Goal: Task Accomplishment & Management: Complete application form

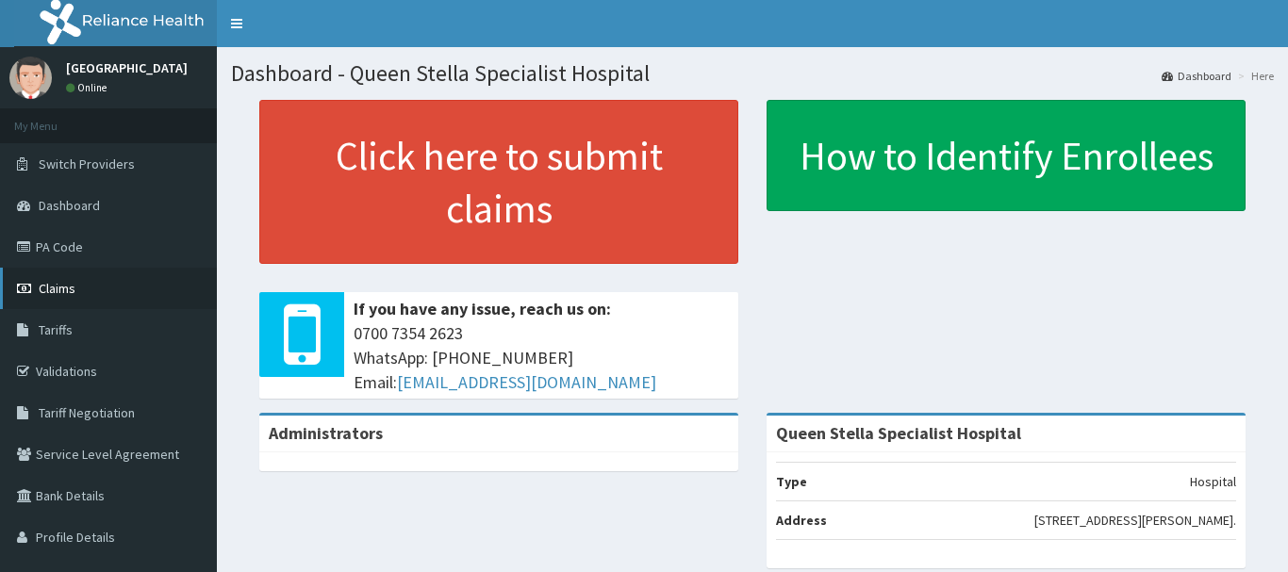
click at [107, 305] on link "Claims" at bounding box center [108, 288] width 217 height 41
click at [60, 285] on span "Claims" at bounding box center [57, 288] width 37 height 17
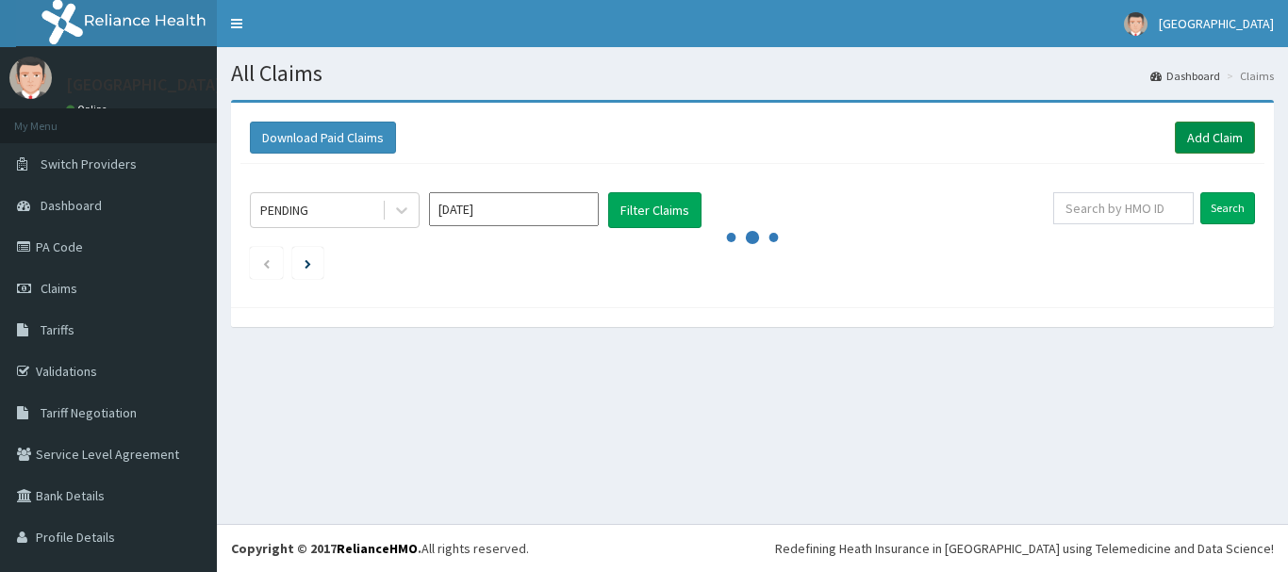
click at [1192, 131] on link "Add Claim" at bounding box center [1215, 138] width 80 height 32
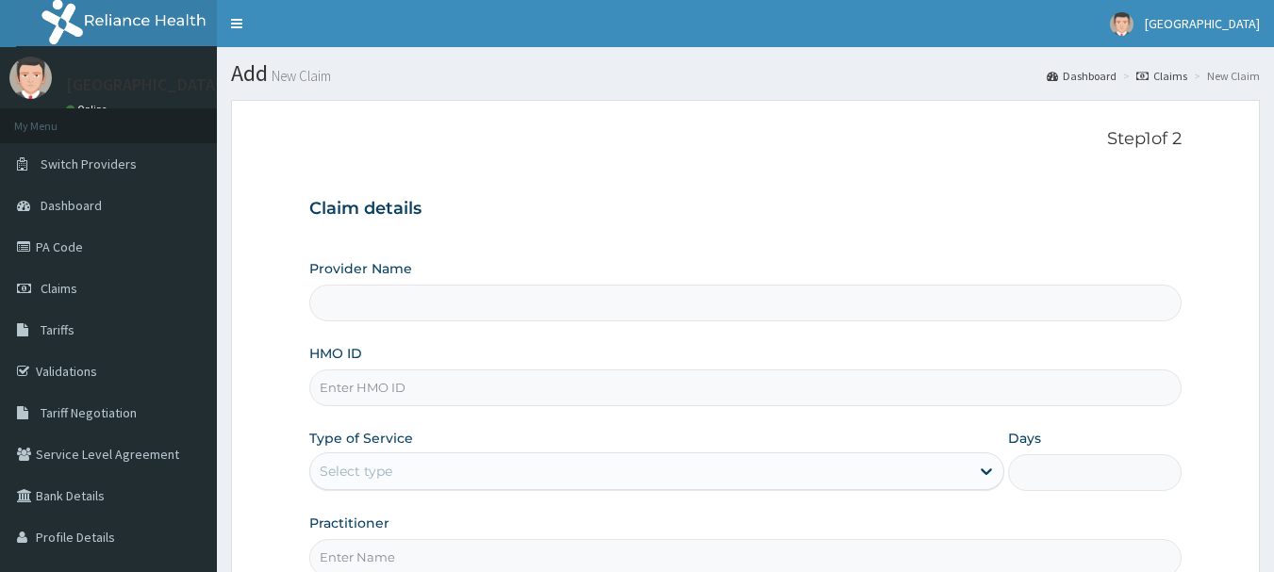
click at [416, 386] on input "HMO ID" at bounding box center [745, 388] width 873 height 37
type input "Queen Stella Specialist Hospital"
paste input "GBZ/10247/A"
type input "GBZ/10247/A"
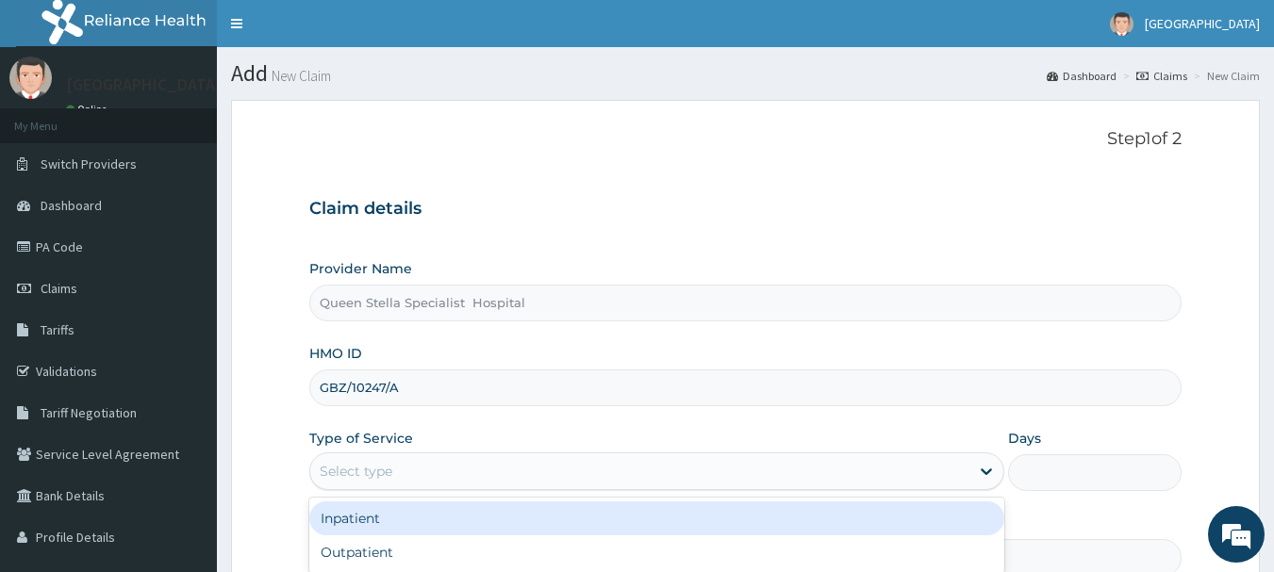
click at [404, 471] on div "Select type" at bounding box center [639, 471] width 659 height 30
click at [408, 534] on div "Inpatient" at bounding box center [656, 519] width 695 height 34
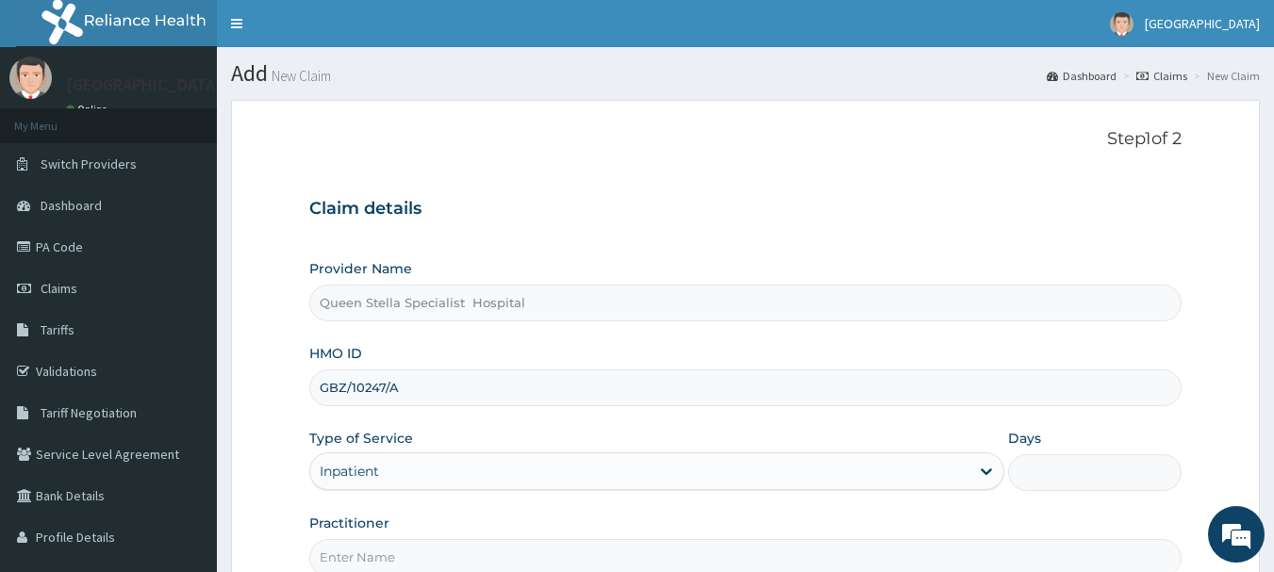
click at [415, 480] on div "Inpatient" at bounding box center [639, 471] width 659 height 30
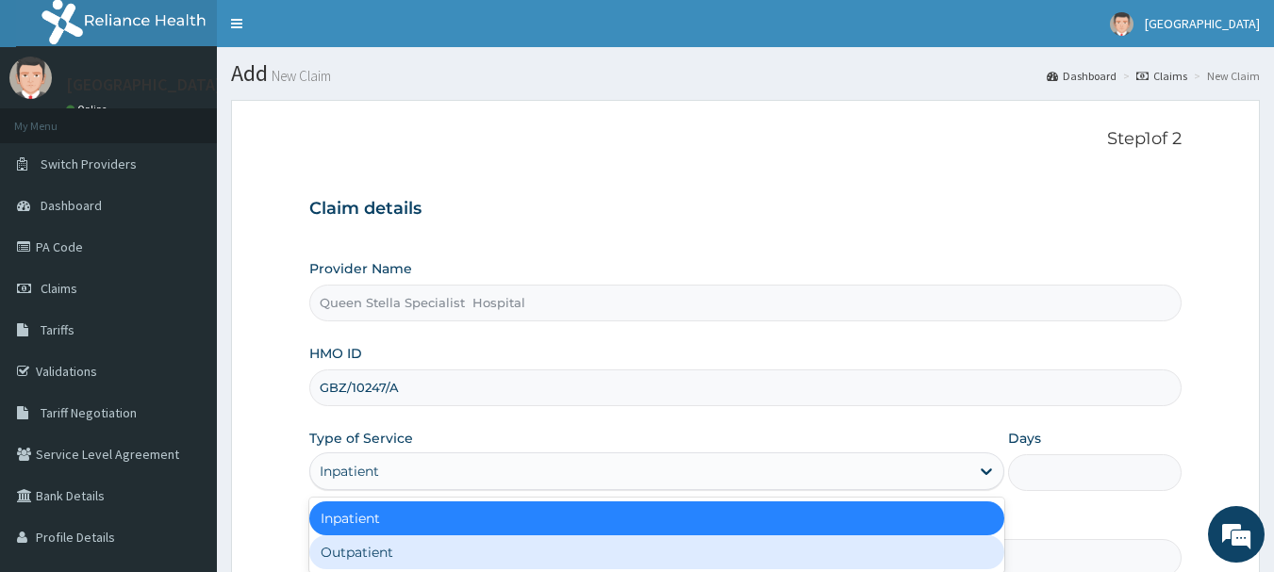
click at [419, 561] on div "Outpatient" at bounding box center [656, 553] width 695 height 34
type input "1"
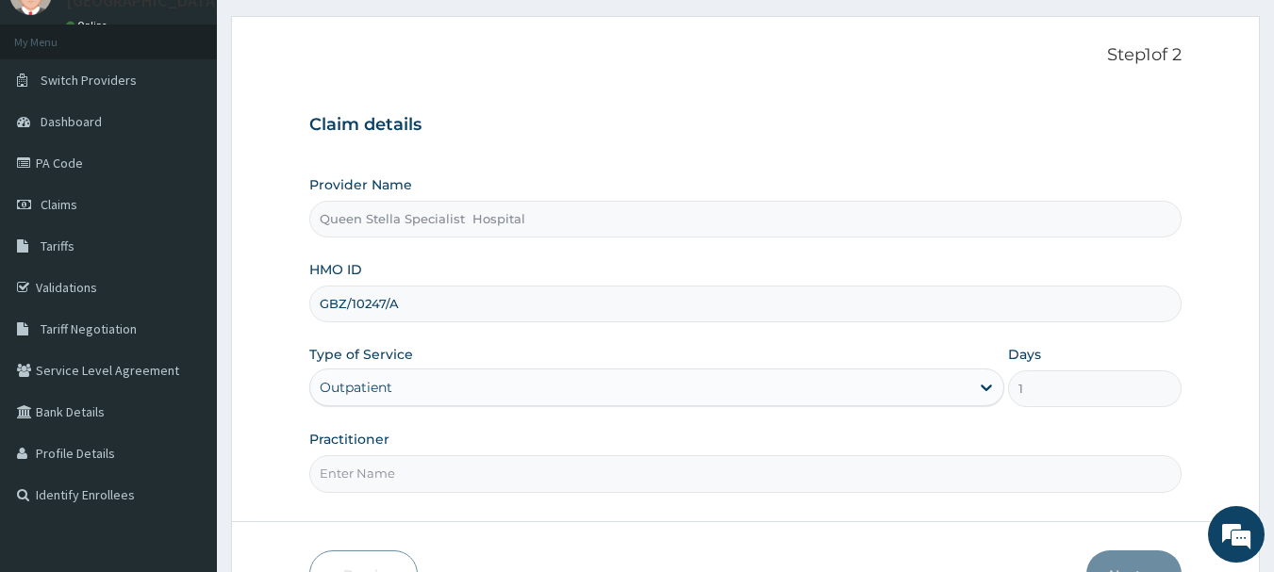
scroll to position [189, 0]
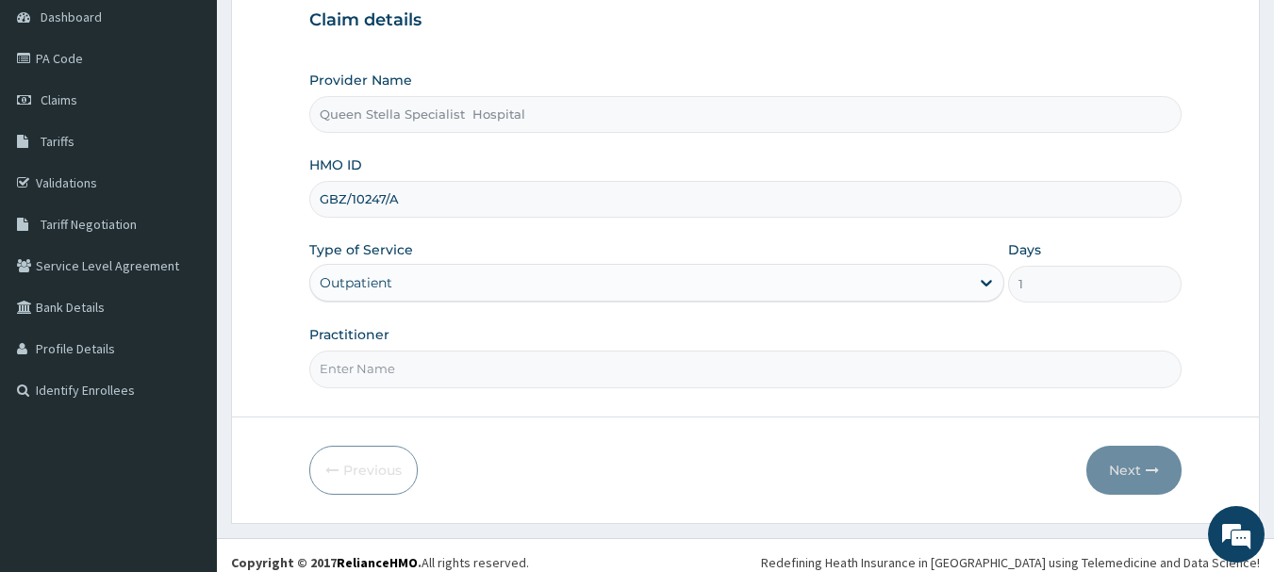
click at [409, 368] on input "Practitioner" at bounding box center [745, 369] width 873 height 37
type input "DR ONI"
click at [1104, 472] on button "Next" at bounding box center [1133, 470] width 95 height 49
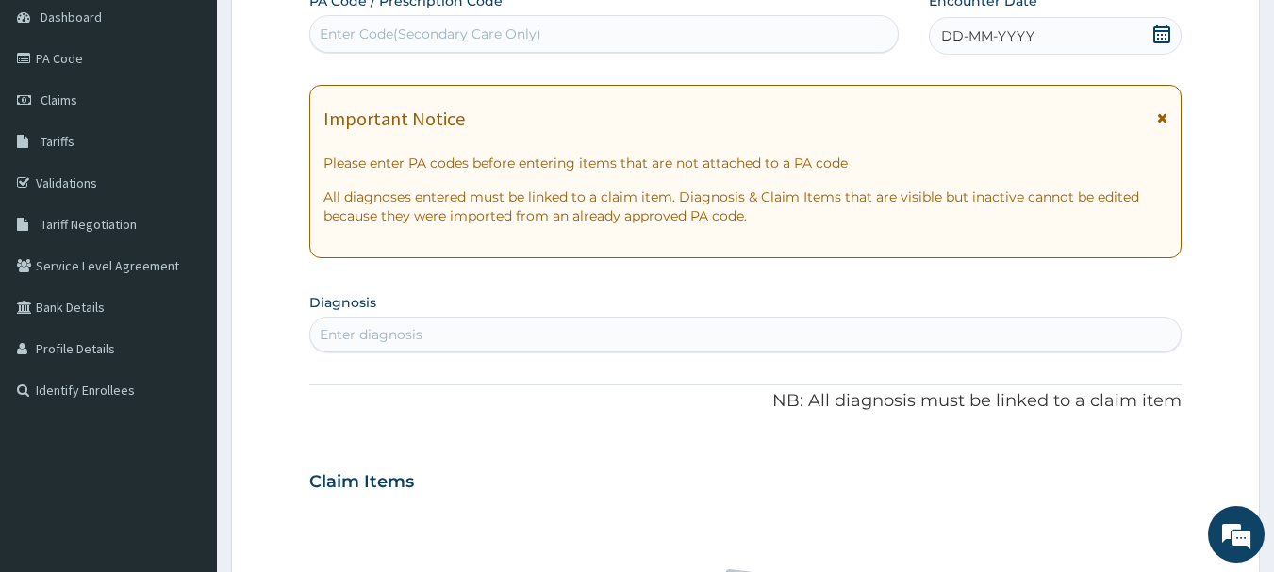
click at [1168, 38] on icon at bounding box center [1161, 34] width 19 height 19
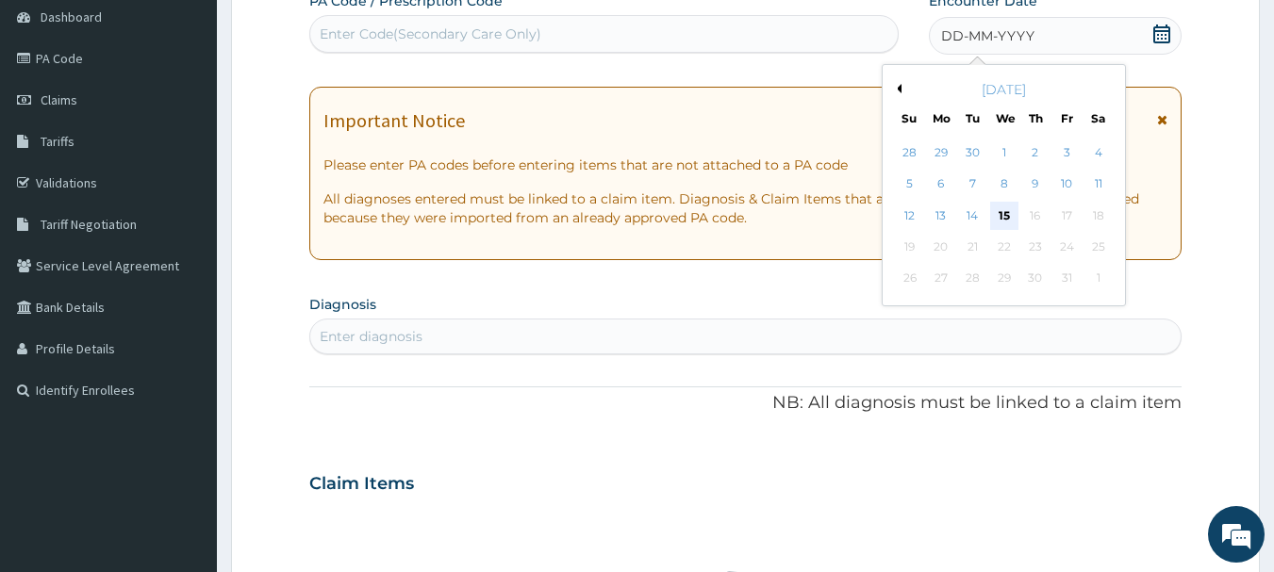
click at [998, 215] on div "15" at bounding box center [1004, 216] width 28 height 28
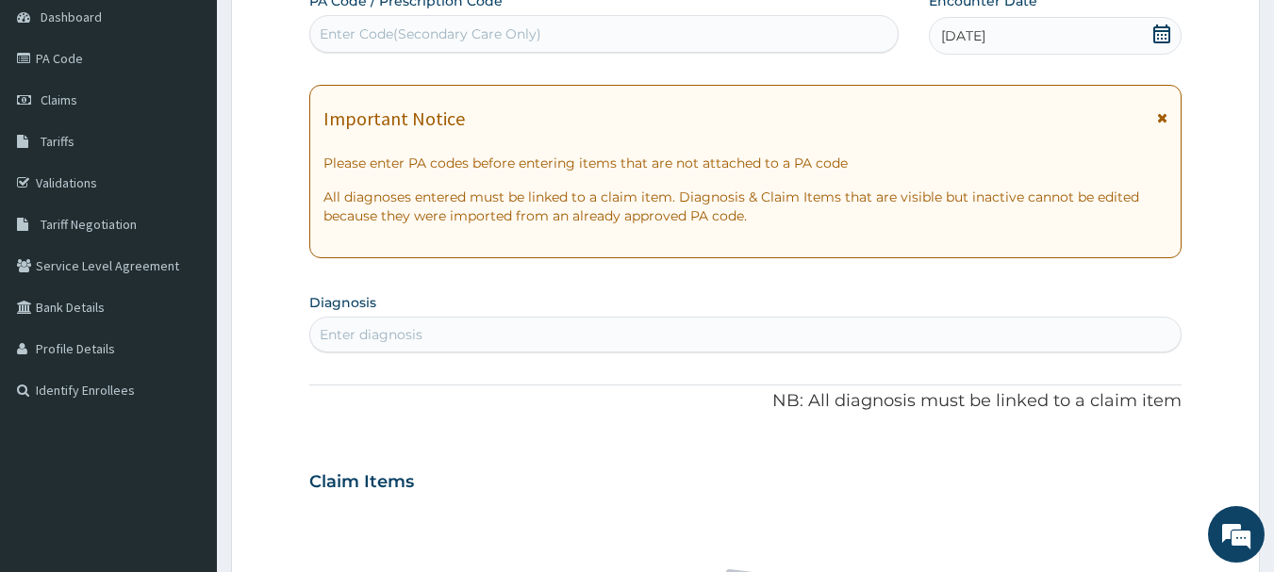
click at [534, 322] on div "Enter diagnosis" at bounding box center [745, 335] width 871 height 30
type input "INFECT"
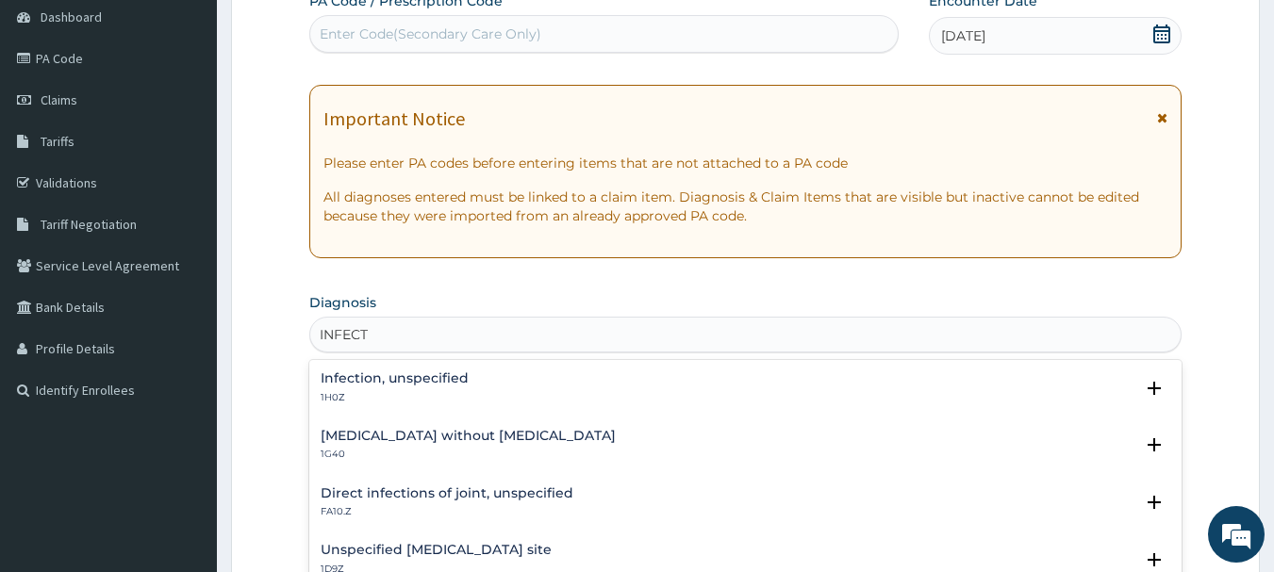
click at [432, 382] on h4 "Infection, unspecified" at bounding box center [395, 379] width 148 height 14
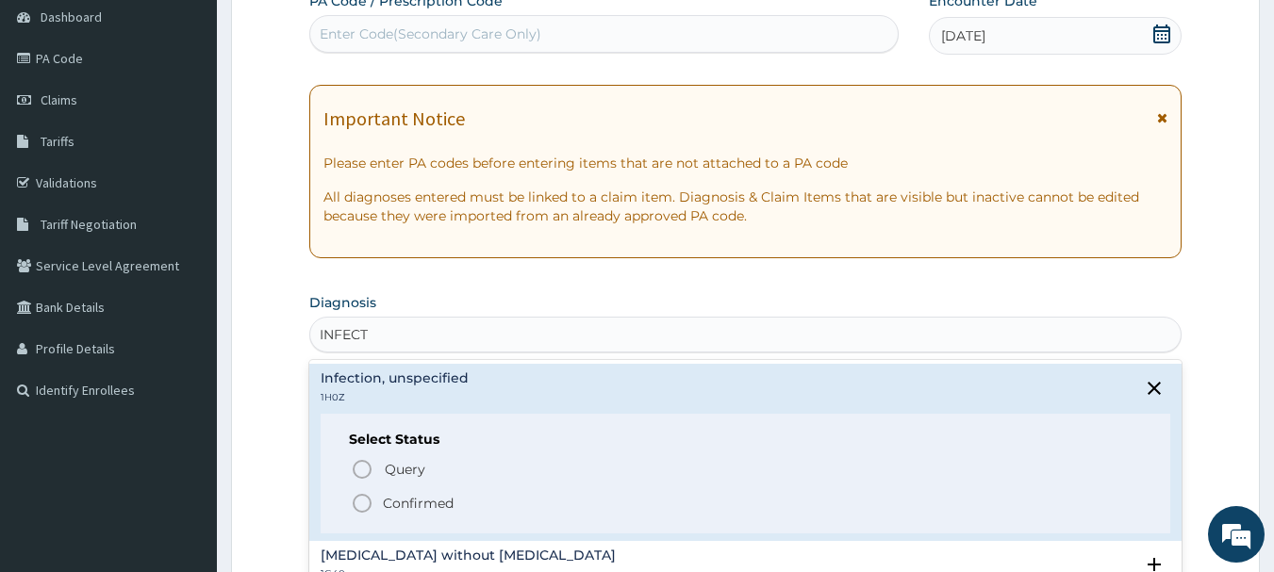
click at [361, 497] on icon "status option filled" at bounding box center [362, 503] width 23 height 23
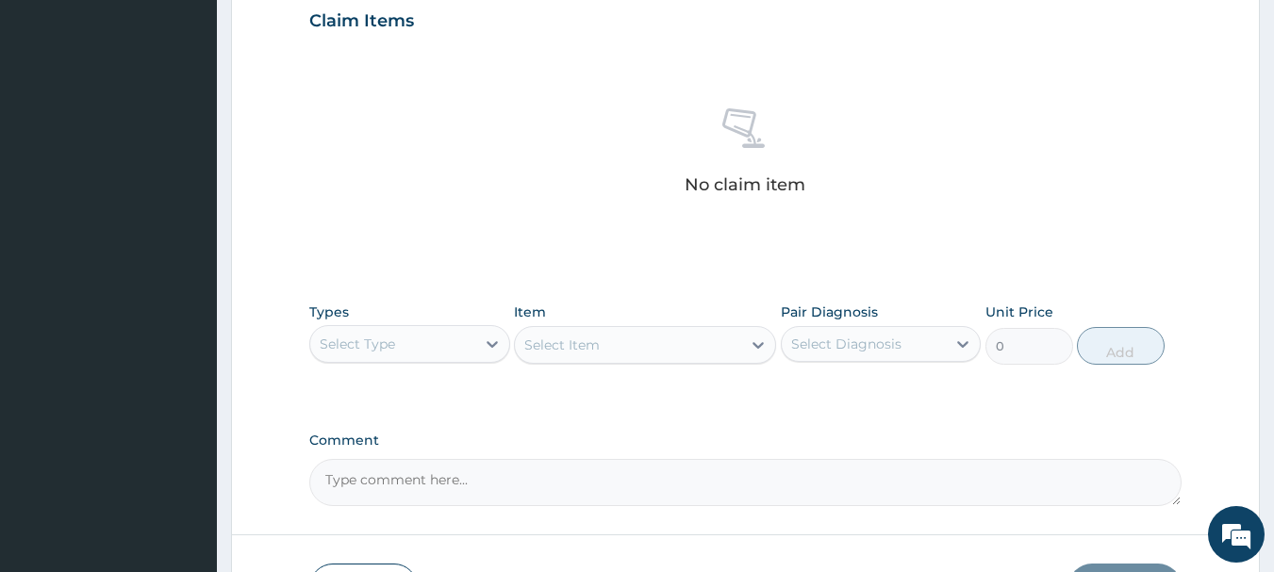
scroll to position [660, 0]
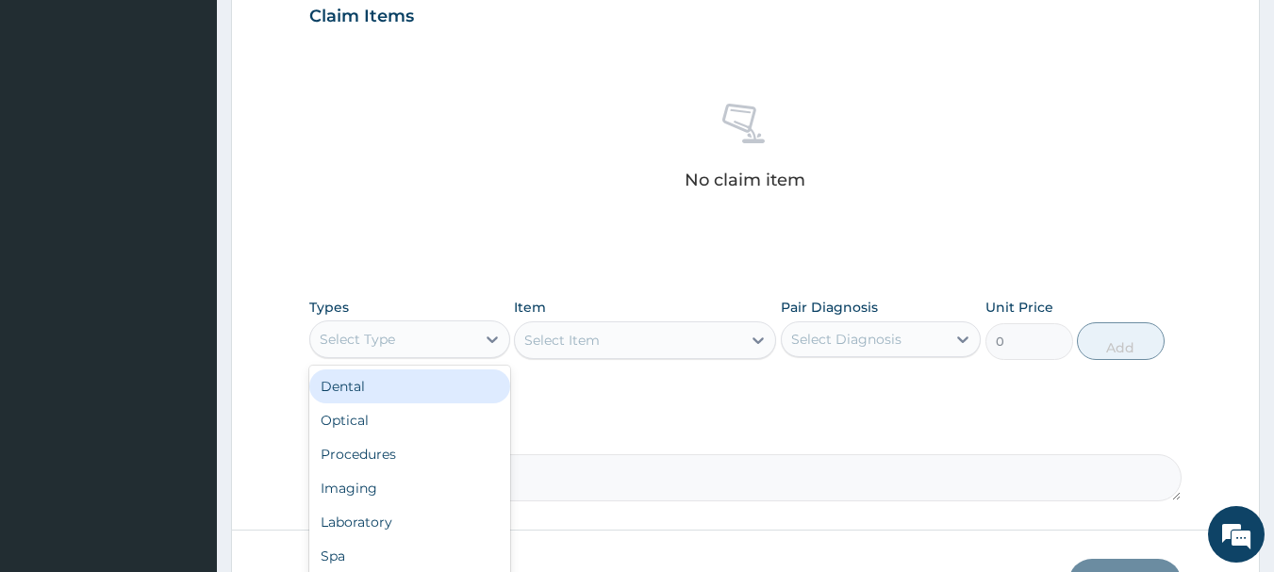
click at [409, 343] on div "Select Type" at bounding box center [392, 339] width 165 height 30
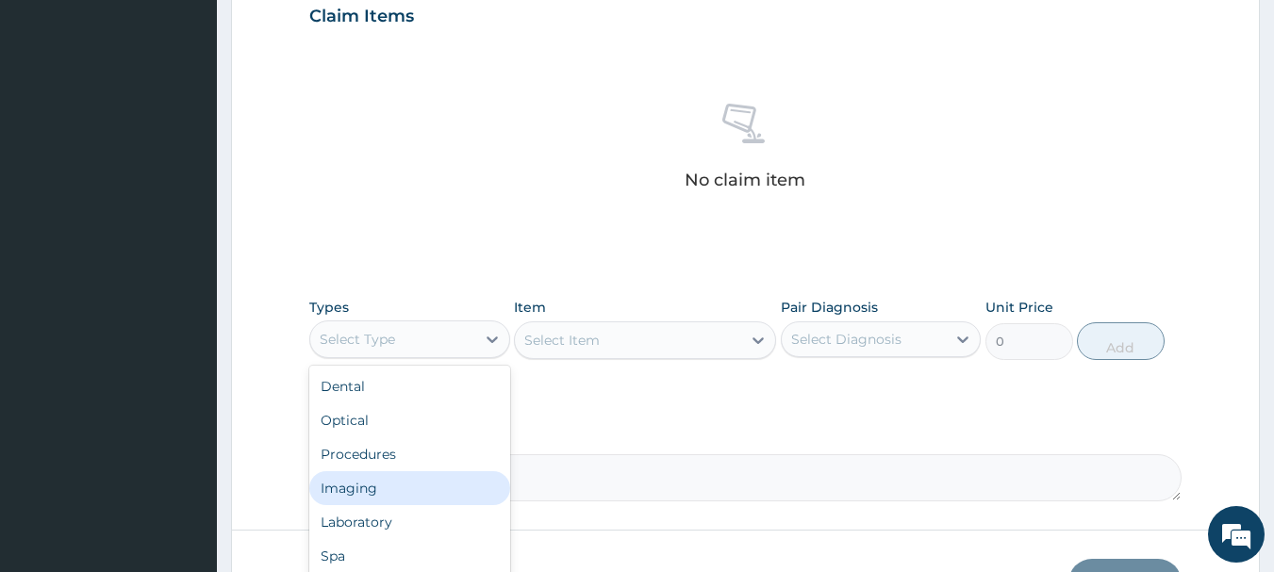
scroll to position [64, 0]
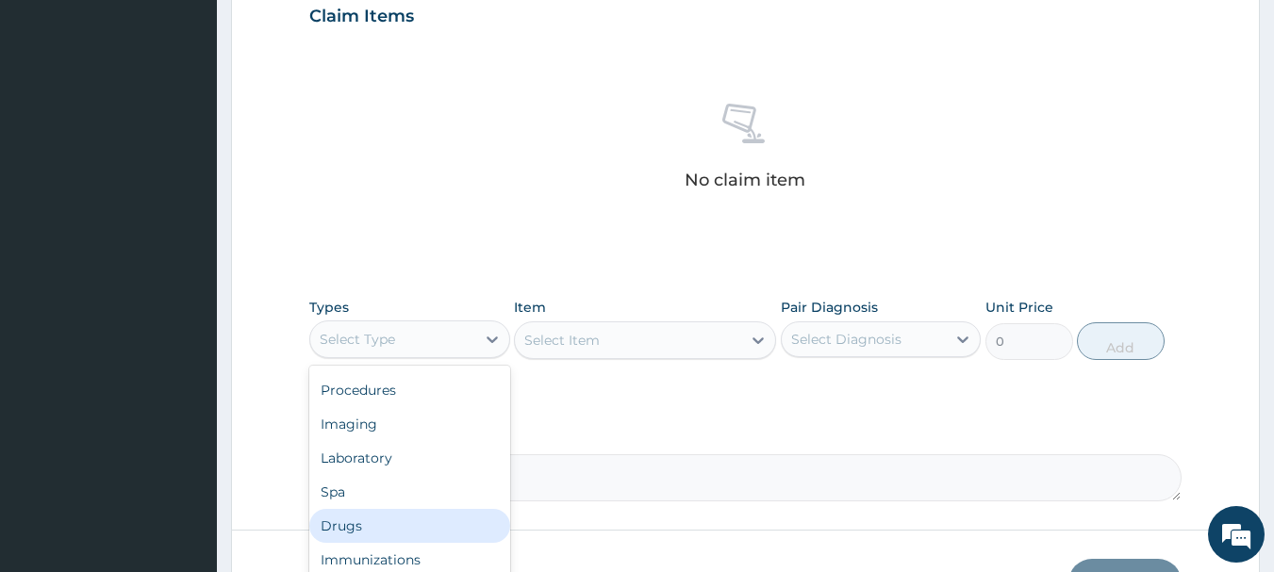
click at [394, 517] on div "Drugs" at bounding box center [409, 526] width 201 height 34
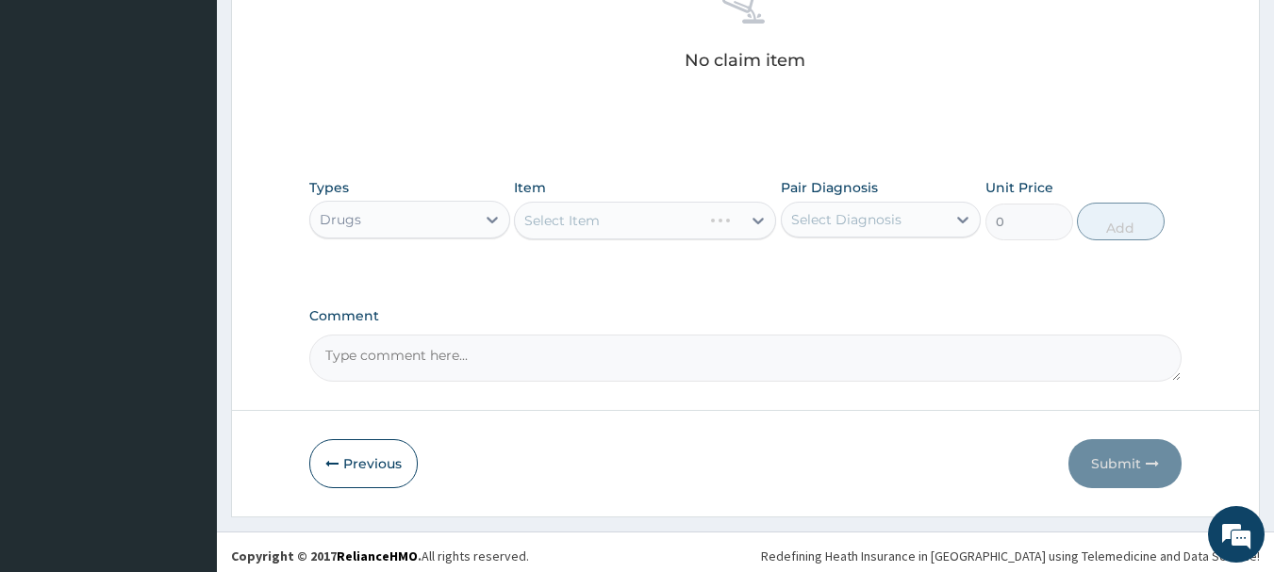
scroll to position [787, 0]
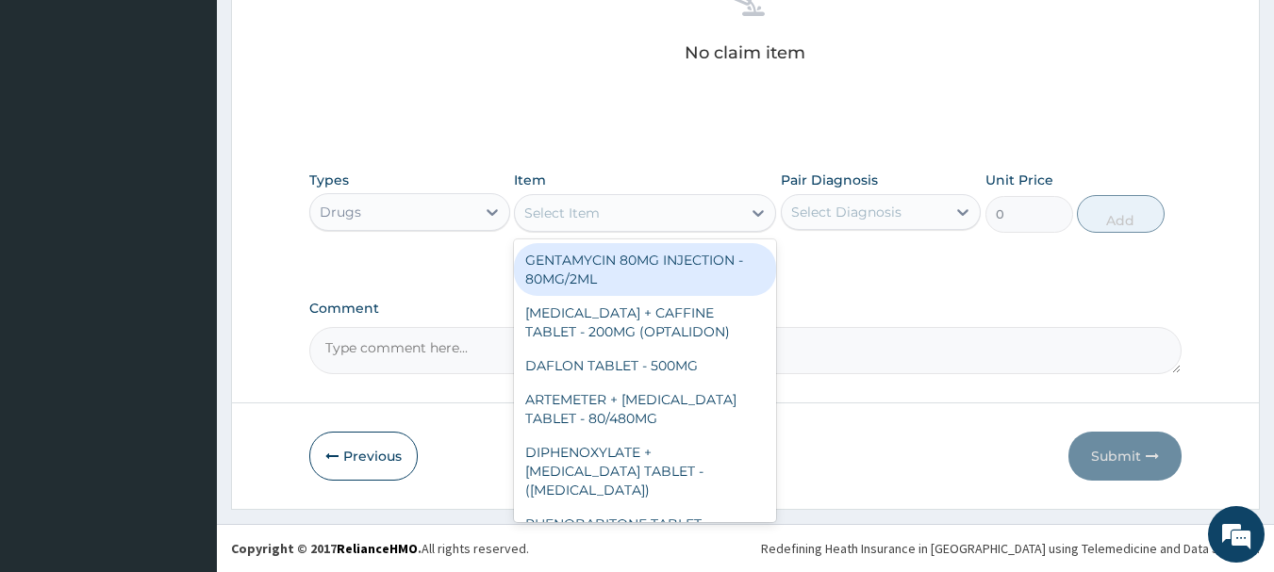
click at [554, 211] on div "Select Item" at bounding box center [561, 213] width 75 height 19
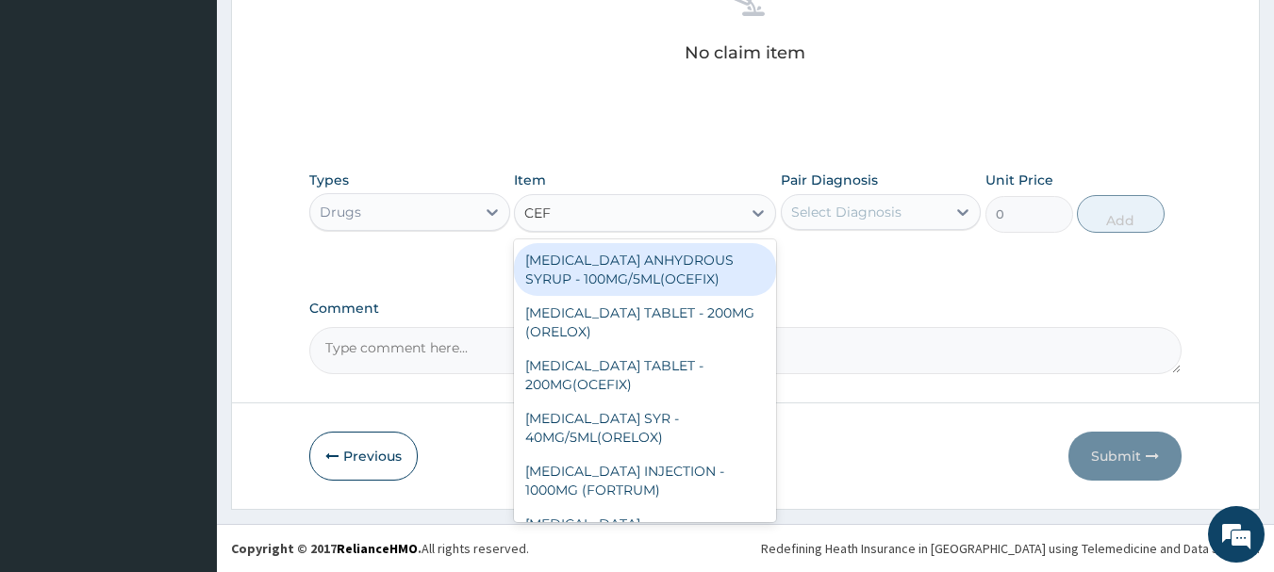
type input "CEFU"
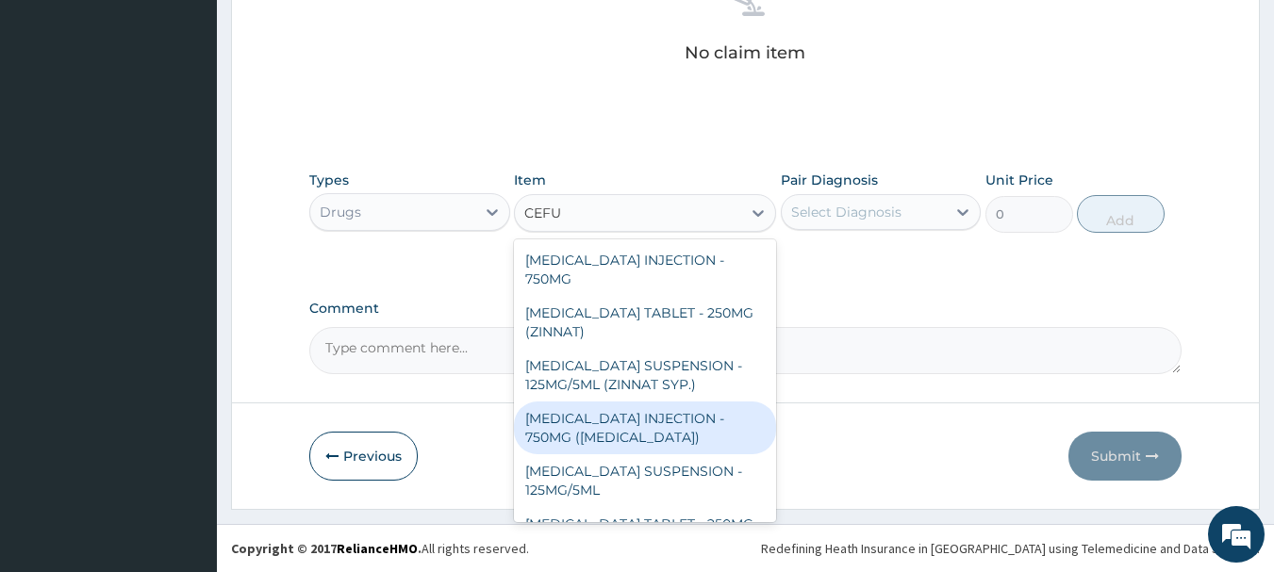
scroll to position [23, 0]
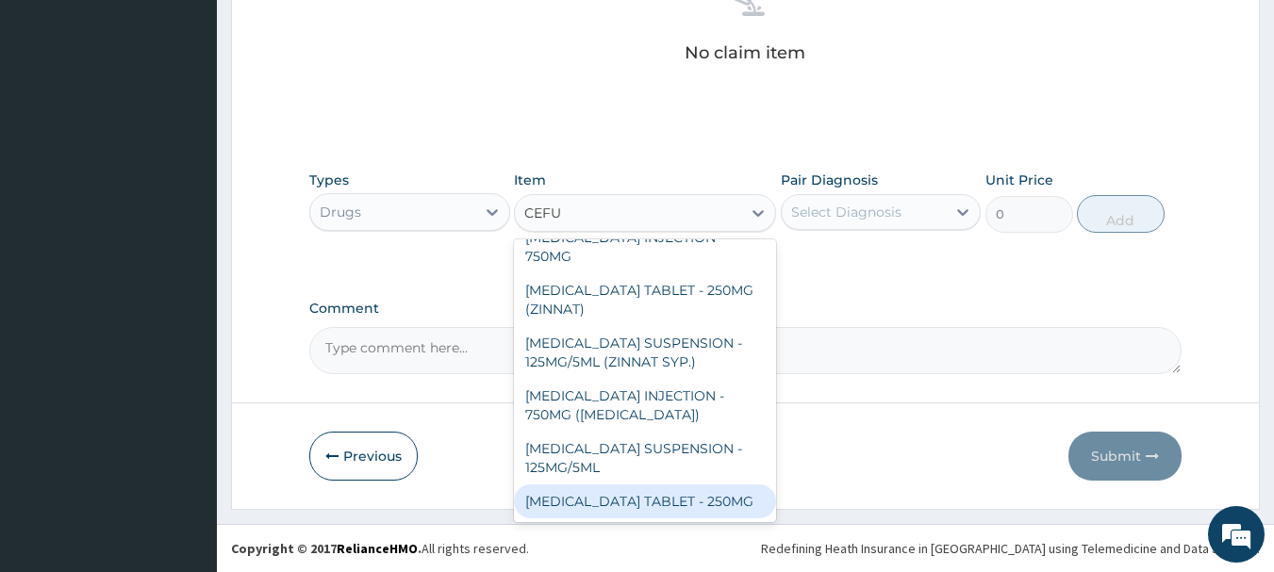
click at [670, 495] on div "CEFUROXIME TABLET - 250MG" at bounding box center [645, 502] width 262 height 34
type input "420"
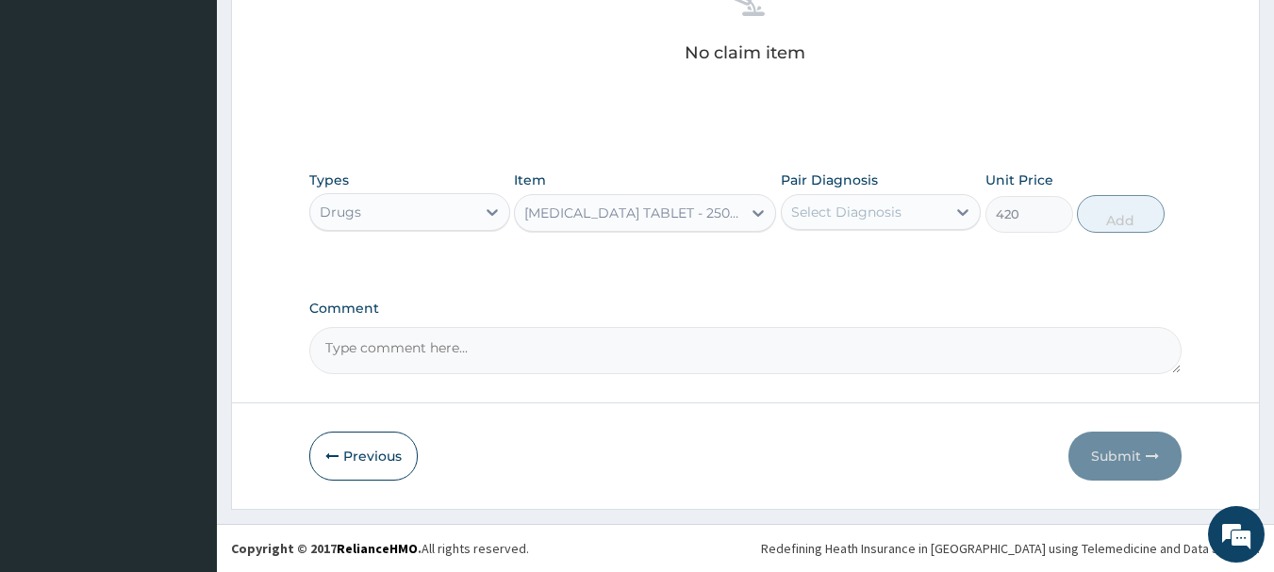
click at [686, 222] on div "CEFUROXIME TABLET - 250MG" at bounding box center [633, 213] width 219 height 19
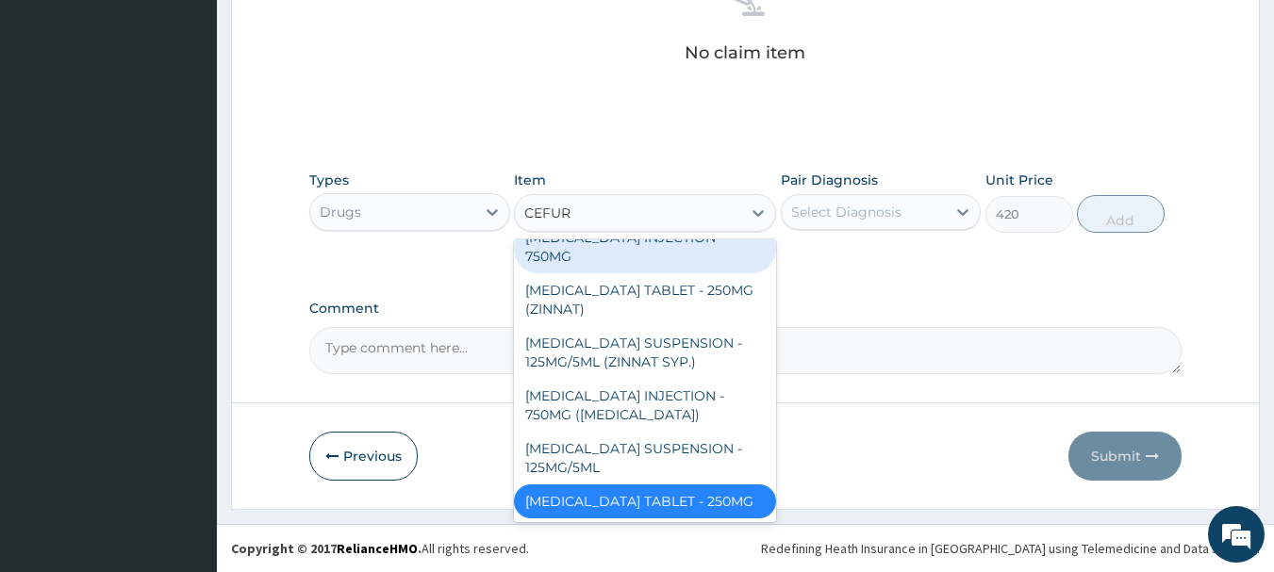
type input "CEFURO"
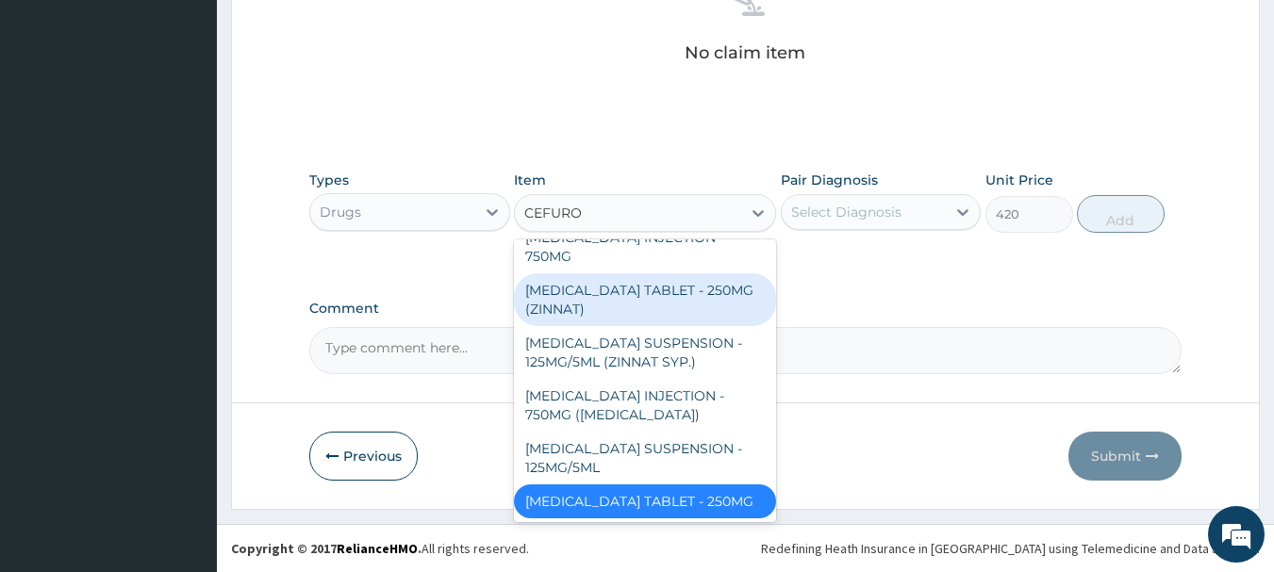
click at [620, 312] on div "[MEDICAL_DATA] TABLET - 250MG (ZINNAT)" at bounding box center [645, 299] width 262 height 53
type input "1120"
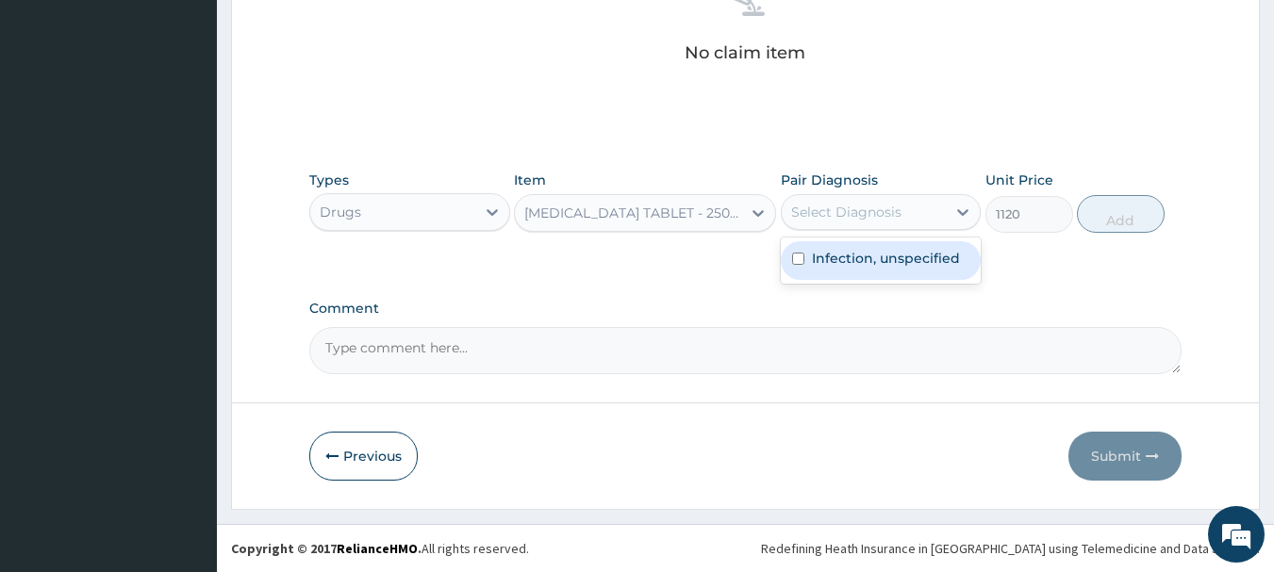
click at [851, 216] on div "Select Diagnosis" at bounding box center [846, 212] width 110 height 19
click at [852, 260] on label "Infection, unspecified" at bounding box center [886, 258] width 148 height 19
checkbox input "true"
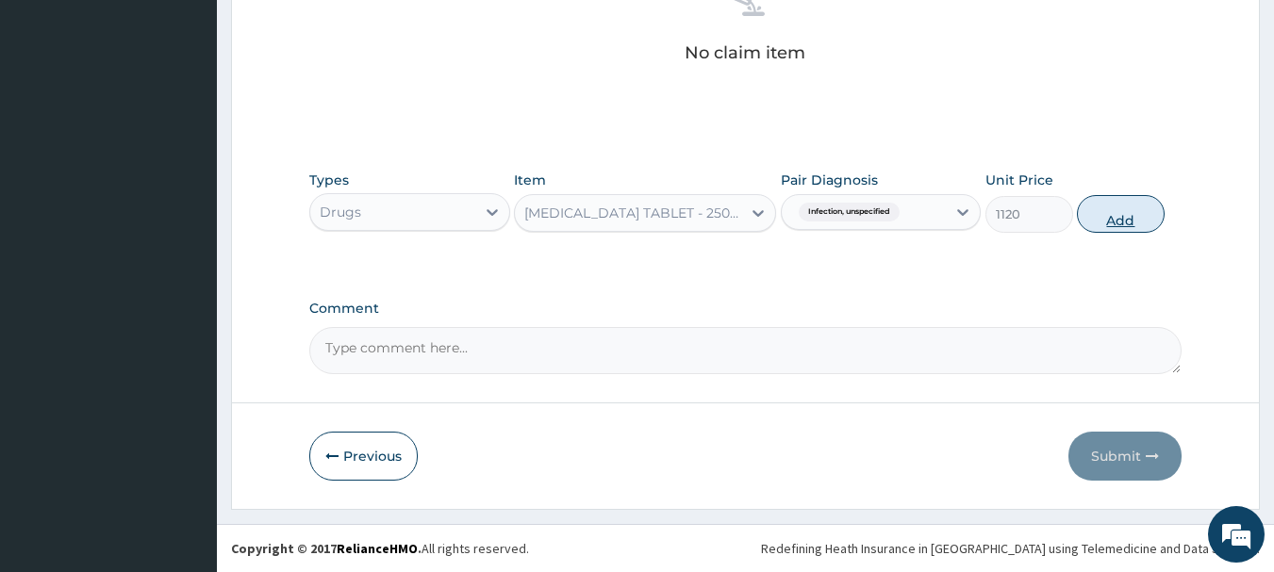
click at [1137, 222] on button "Add" at bounding box center [1121, 214] width 88 height 38
type input "0"
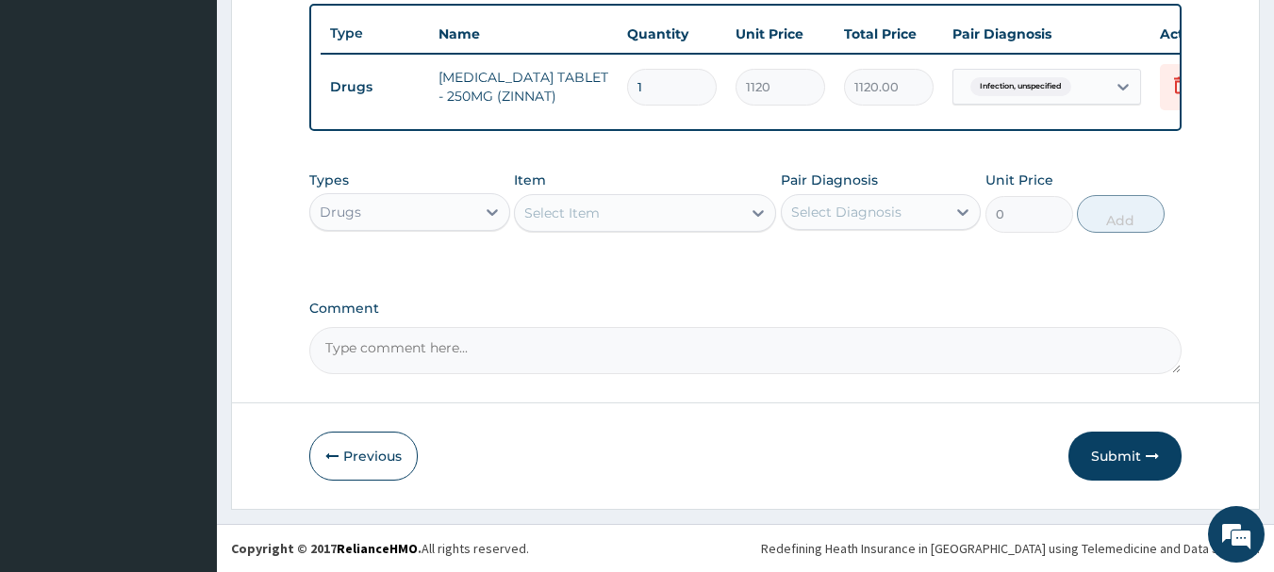
type input "10"
type input "11200.00"
type input "10"
click at [542, 220] on div "Select Item" at bounding box center [561, 213] width 75 height 19
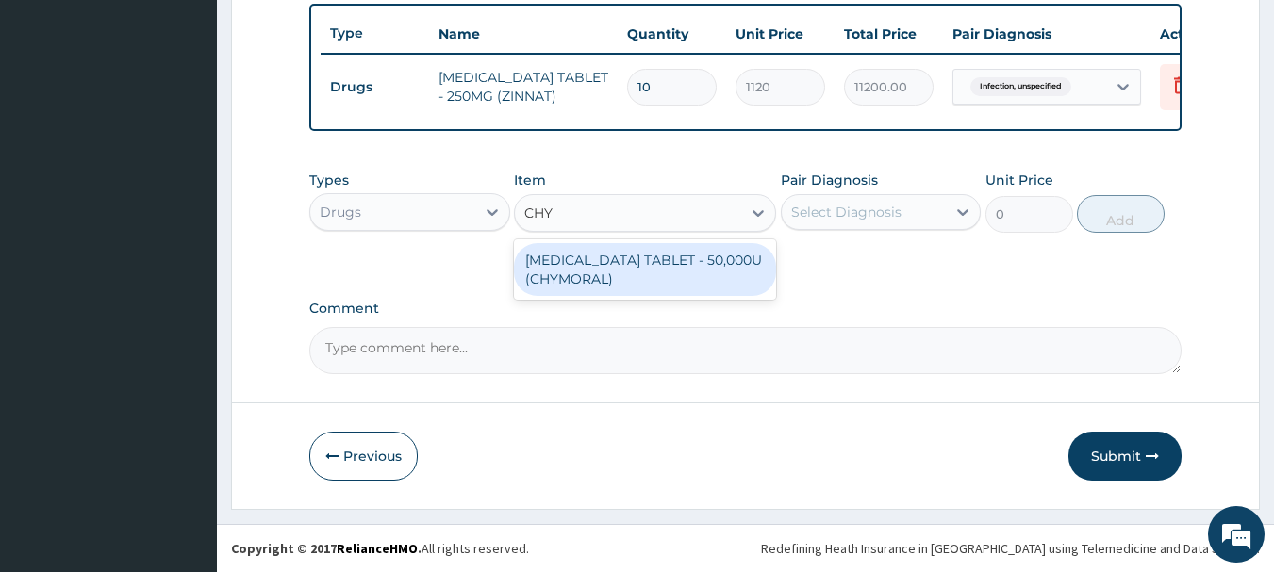
type input "CHYM"
click at [576, 273] on div "[MEDICAL_DATA] TABLET - 50,000U (CHYMORAL)" at bounding box center [645, 269] width 262 height 53
type input "112"
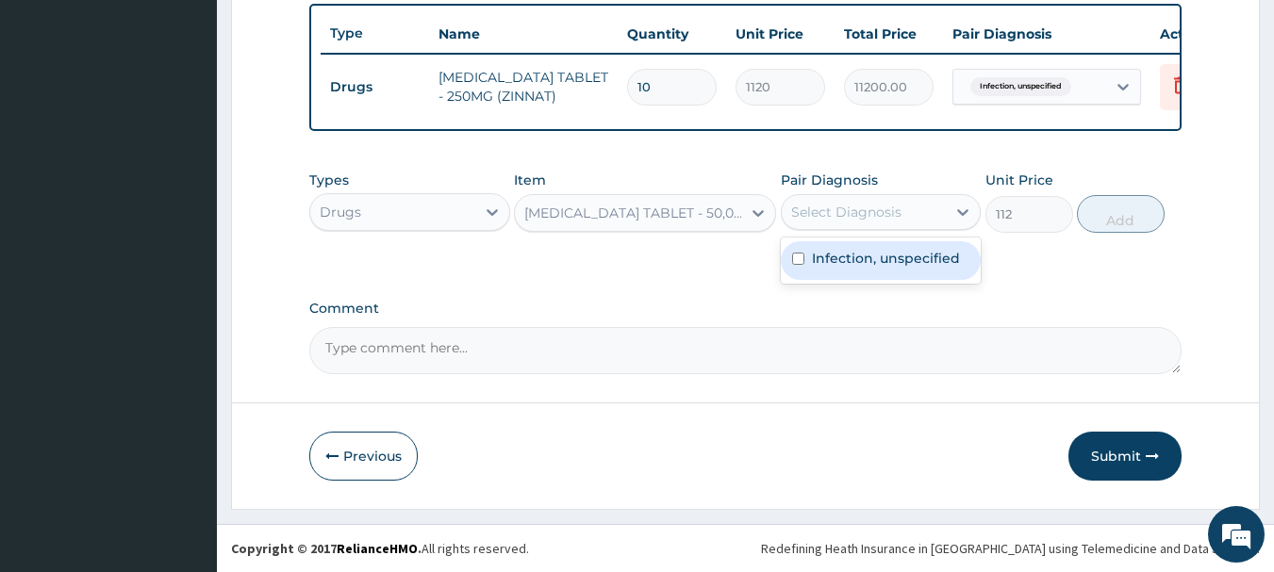
click at [811, 215] on div "Select Diagnosis" at bounding box center [846, 212] width 110 height 19
click at [826, 252] on label "Infection, unspecified" at bounding box center [886, 258] width 148 height 19
checkbox input "true"
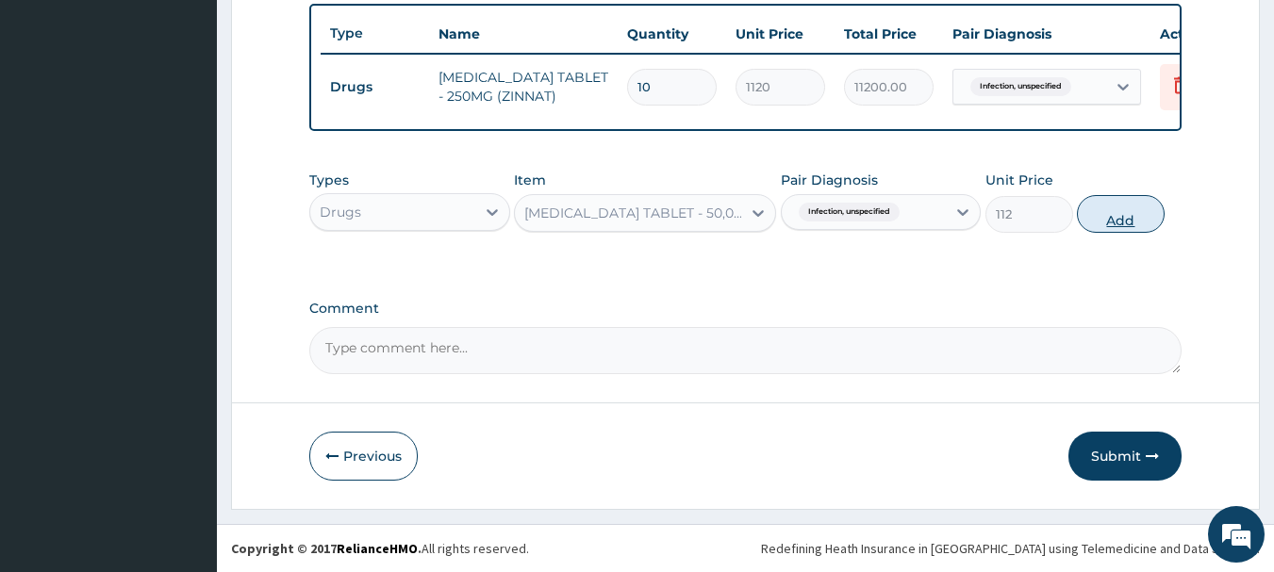
click at [1119, 217] on button "Add" at bounding box center [1121, 214] width 88 height 38
type input "0"
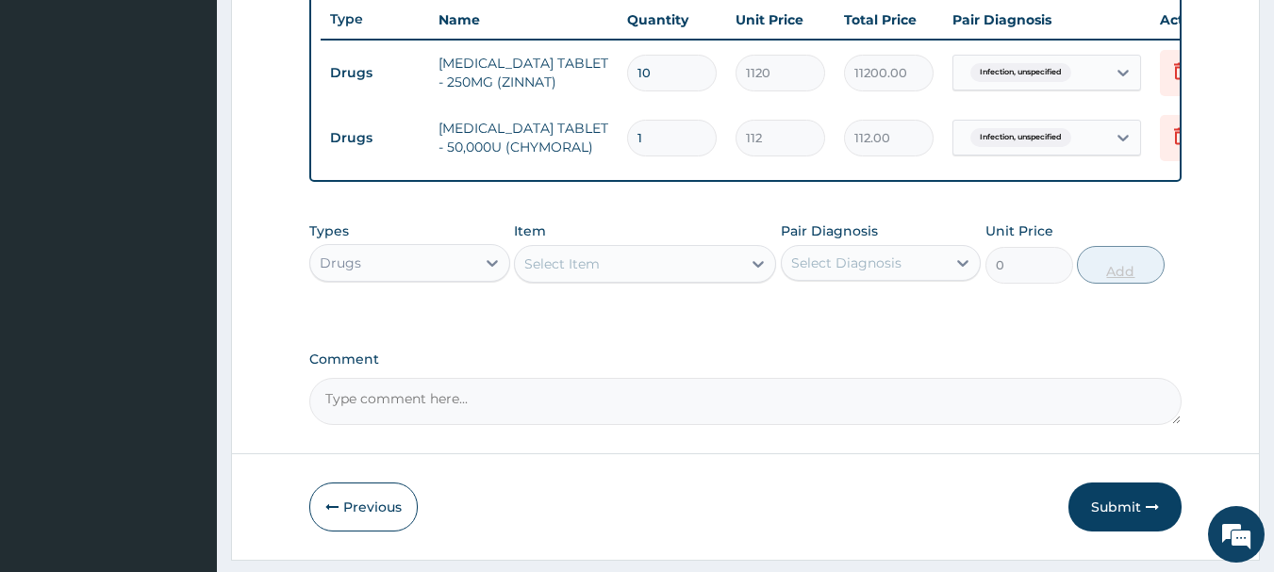
type input "0.00"
type input "2"
type input "224.00"
type input "20"
type input "2240.00"
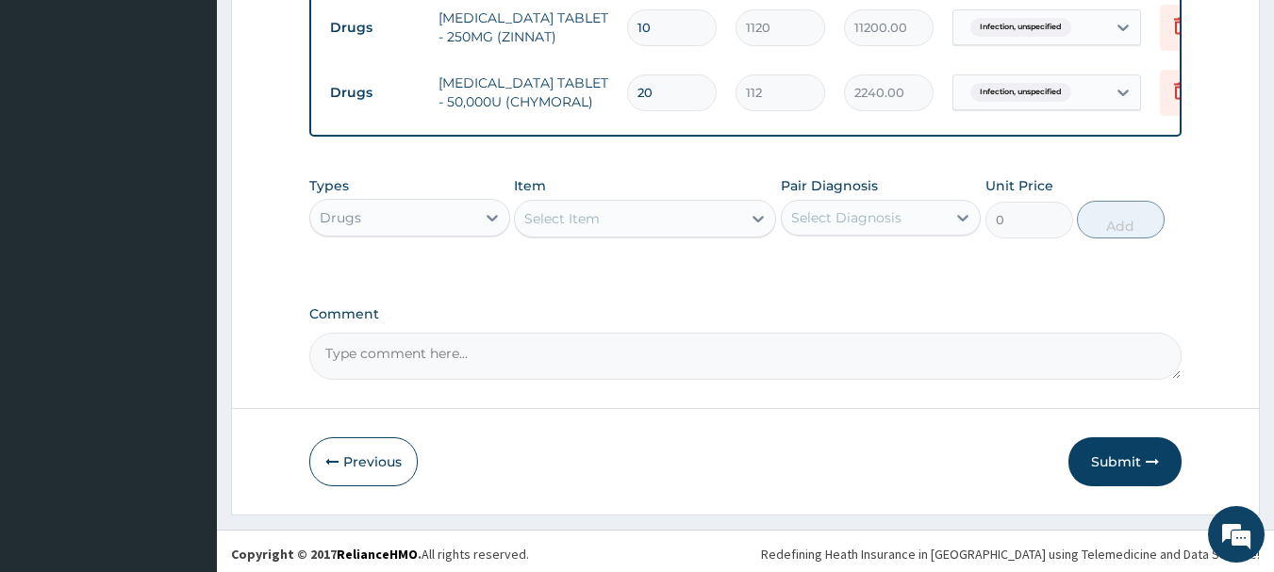
scroll to position [777, 0]
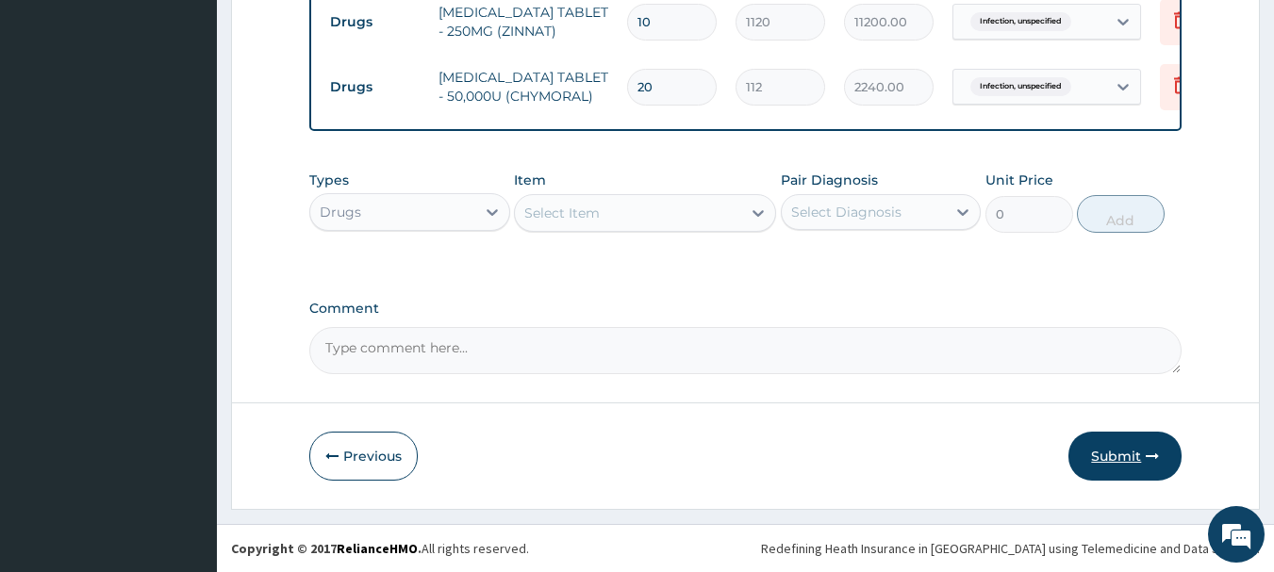
type input "20"
click at [1126, 455] on button "Submit" at bounding box center [1124, 456] width 113 height 49
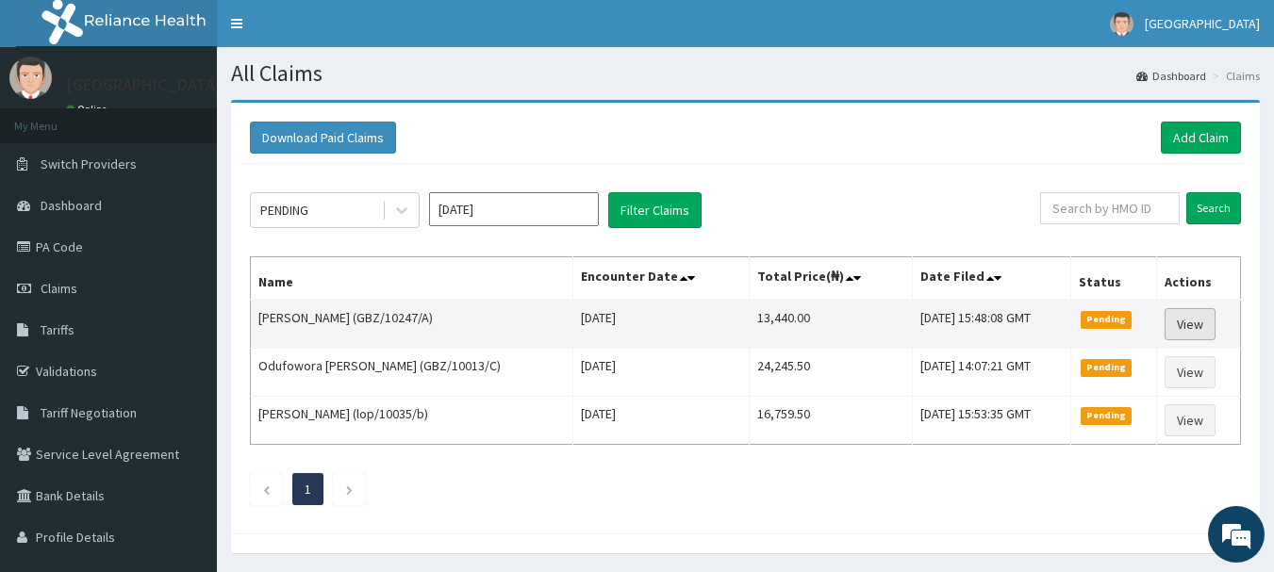
click at [1185, 317] on link "View" at bounding box center [1190, 324] width 51 height 32
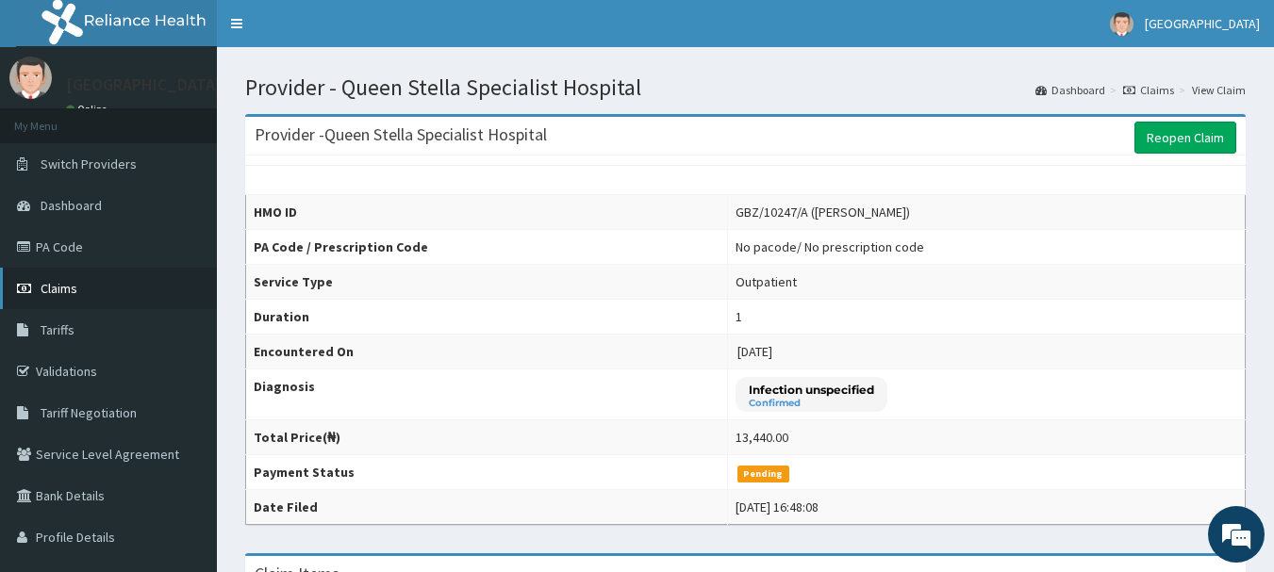
click at [59, 287] on span "Claims" at bounding box center [59, 288] width 37 height 17
